Goal: Navigation & Orientation: Find specific page/section

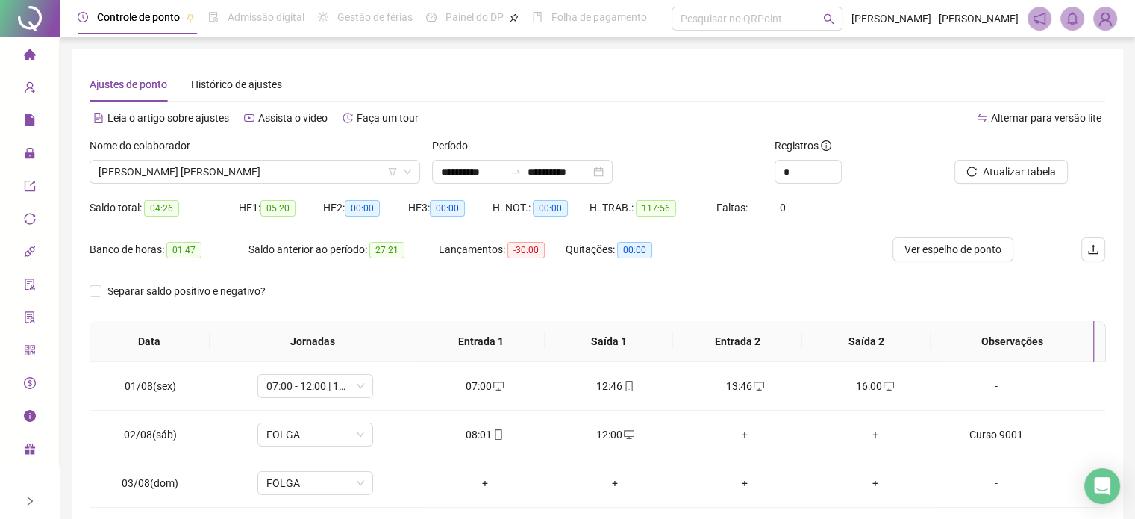
click at [19, 44] on li "Página inicial" at bounding box center [29, 55] width 53 height 30
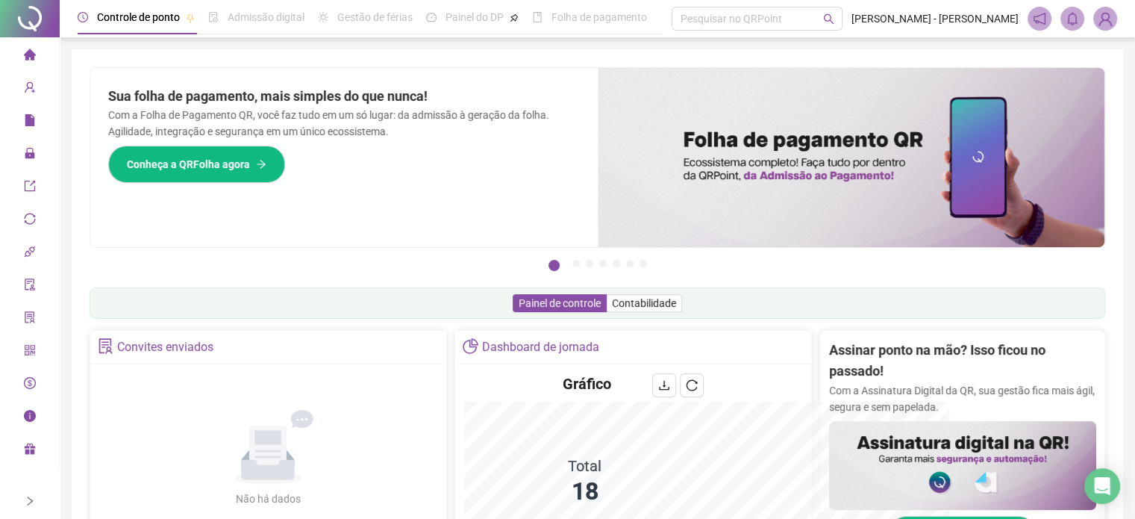
click at [712, 181] on div at bounding box center [851, 157] width 507 height 179
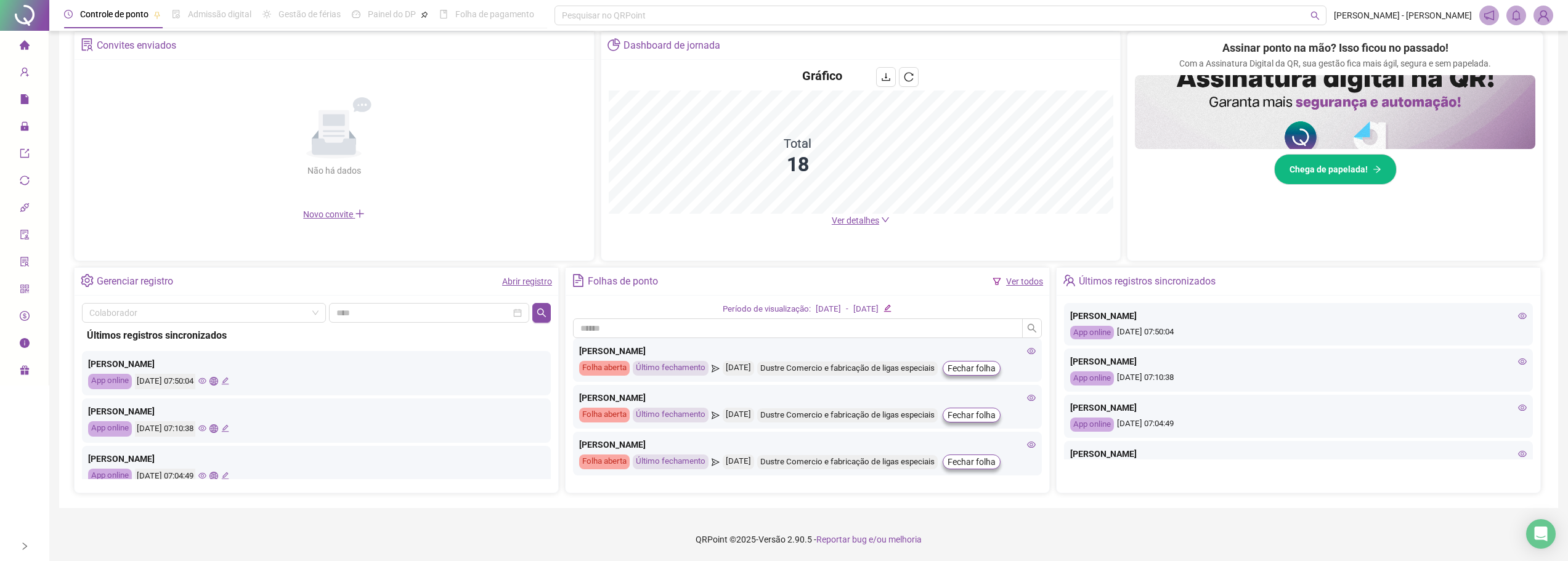
scroll to position [123, 0]
